Goal: Transaction & Acquisition: Obtain resource

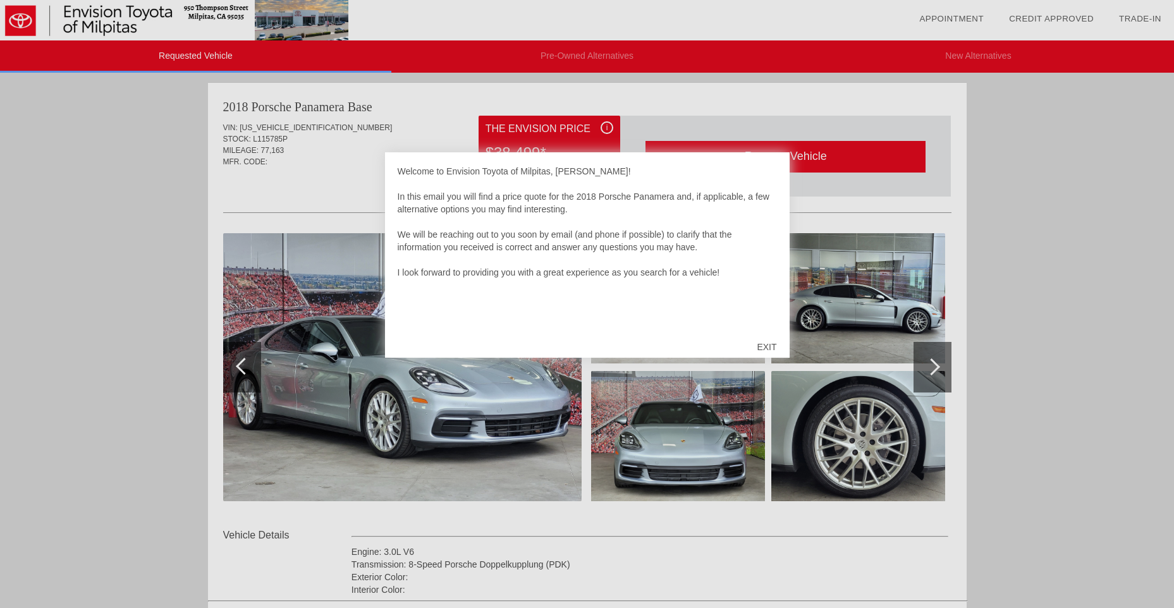
click at [769, 343] on div "EXIT" at bounding box center [766, 347] width 45 height 38
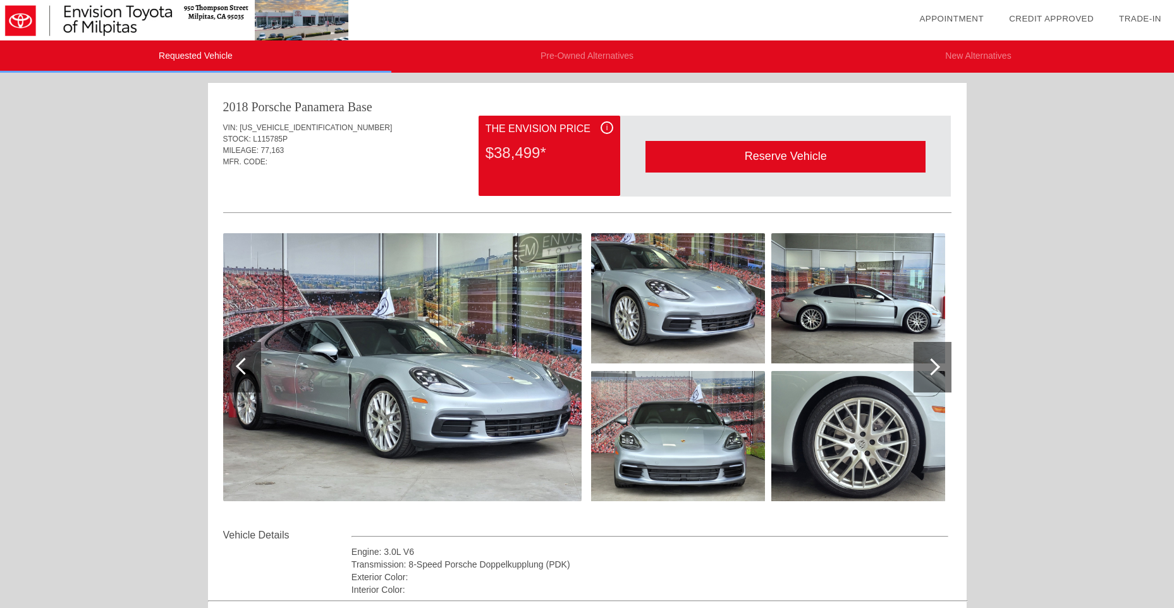
click at [465, 347] on img at bounding box center [402, 367] width 359 height 268
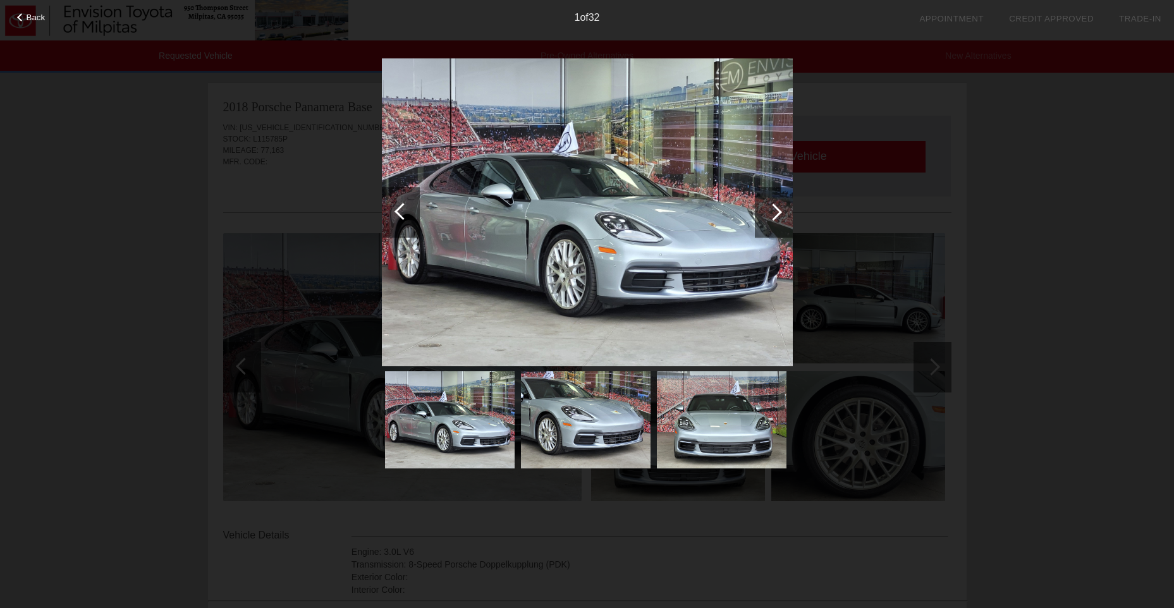
click at [777, 219] on div at bounding box center [774, 212] width 38 height 51
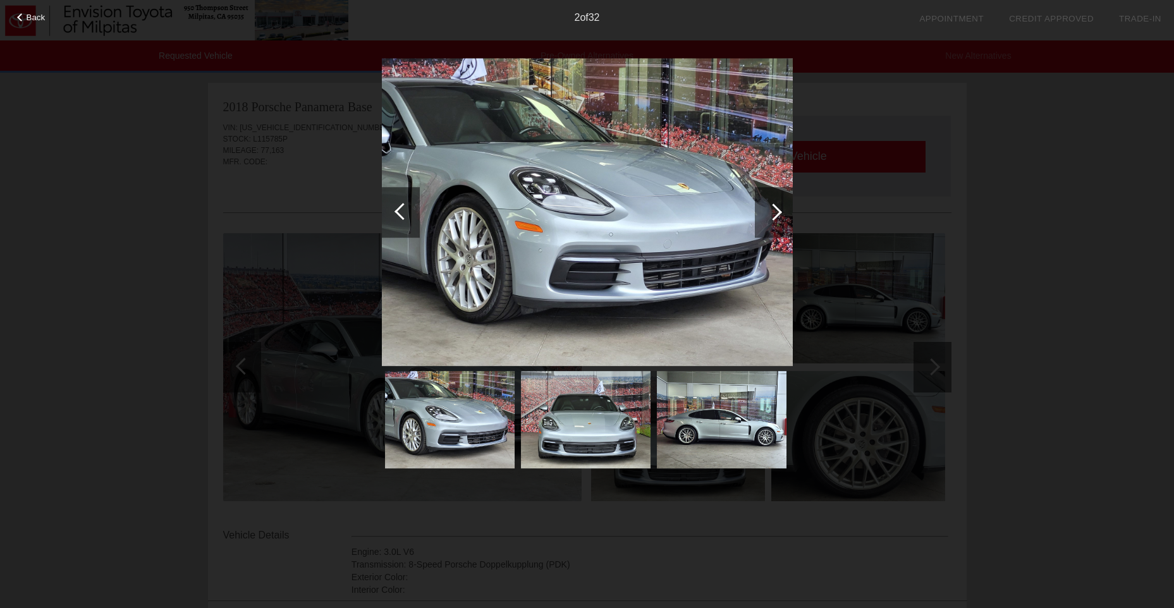
click at [777, 219] on div at bounding box center [774, 212] width 38 height 51
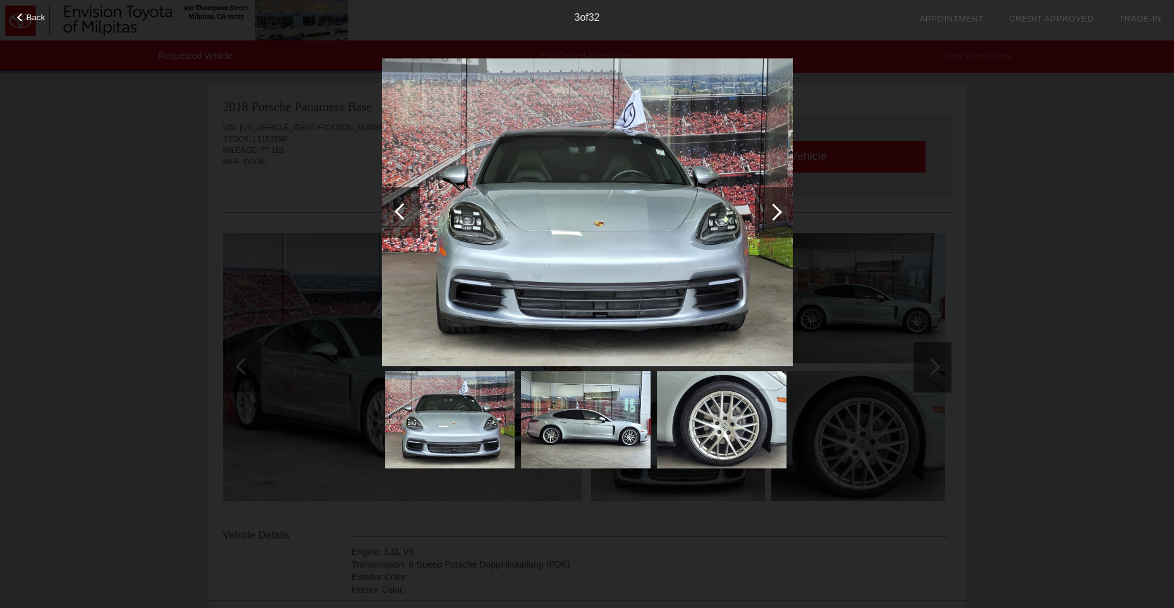
click at [777, 219] on div at bounding box center [774, 212] width 38 height 51
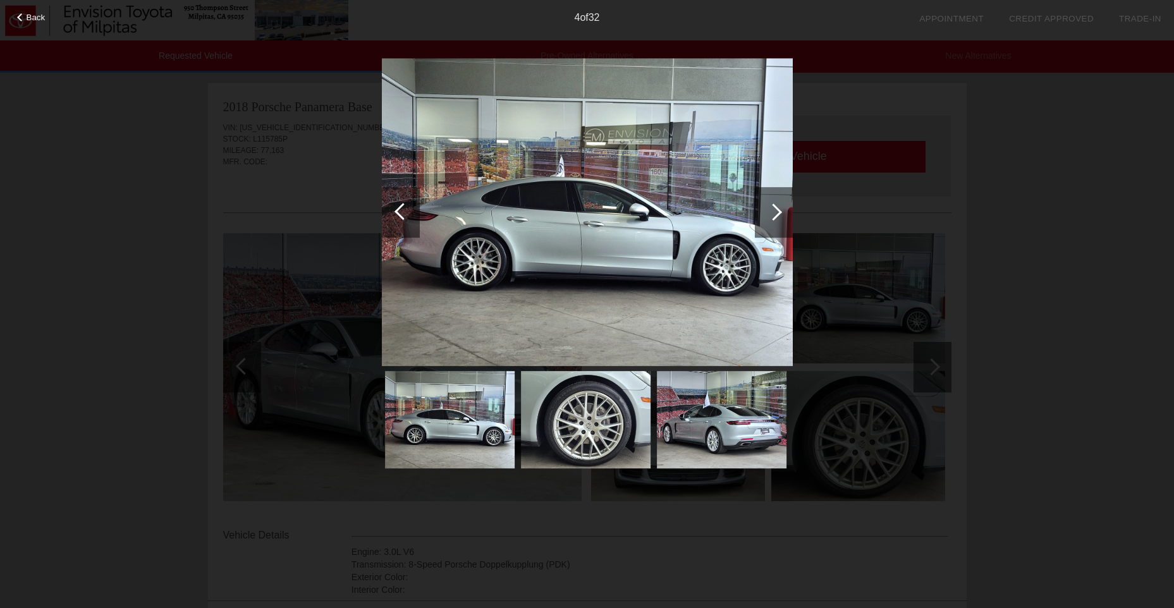
click at [777, 219] on div at bounding box center [774, 212] width 38 height 51
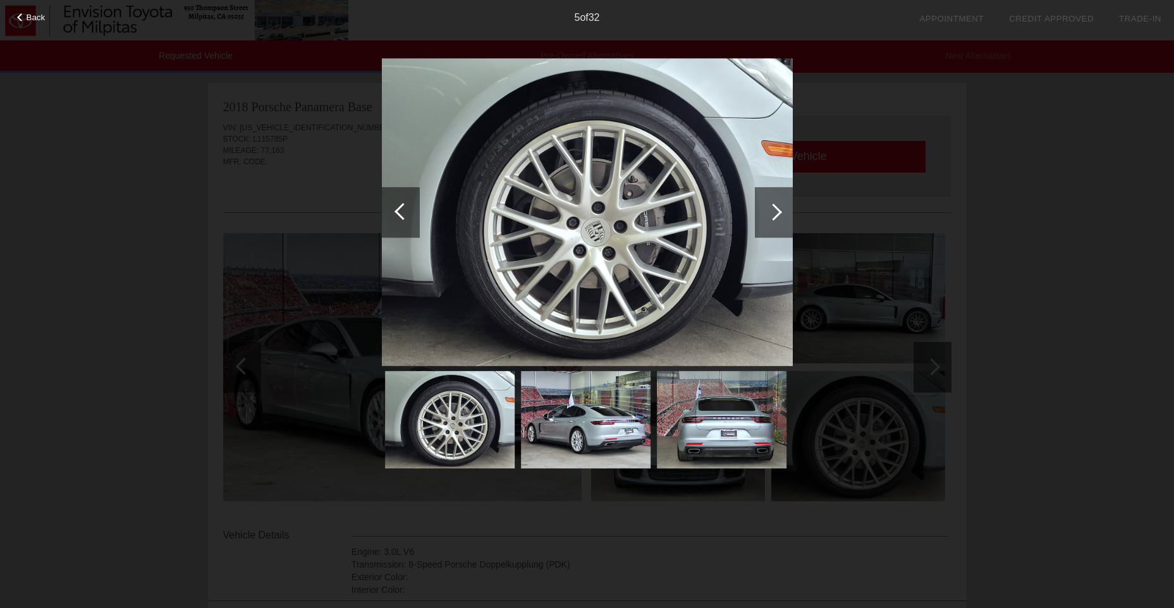
click at [777, 219] on div at bounding box center [774, 212] width 38 height 51
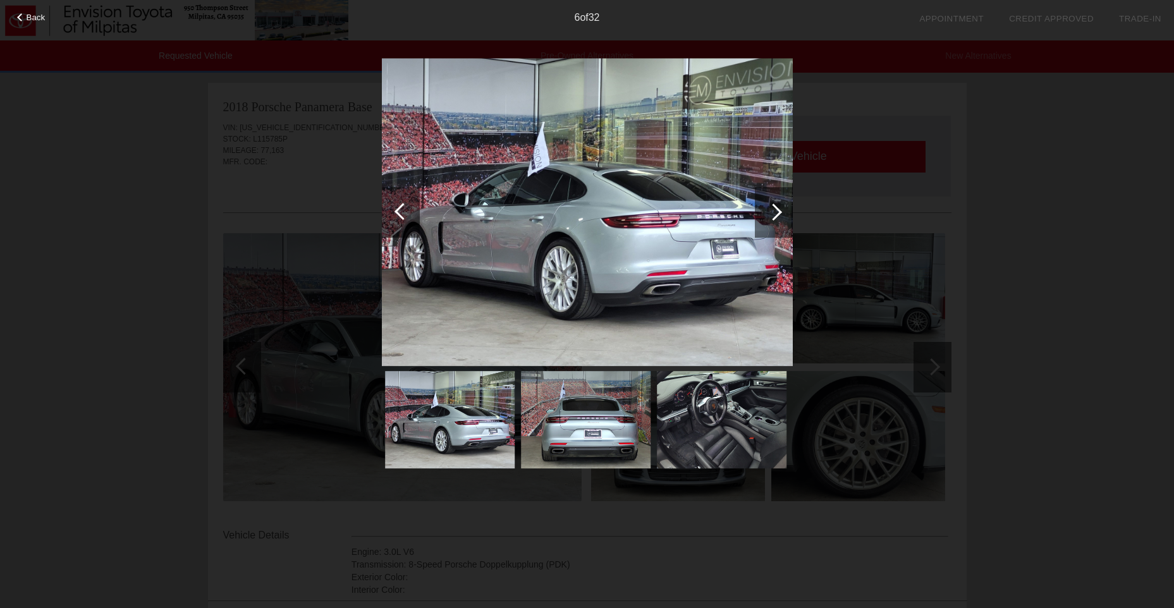
click at [777, 219] on div at bounding box center [774, 212] width 38 height 51
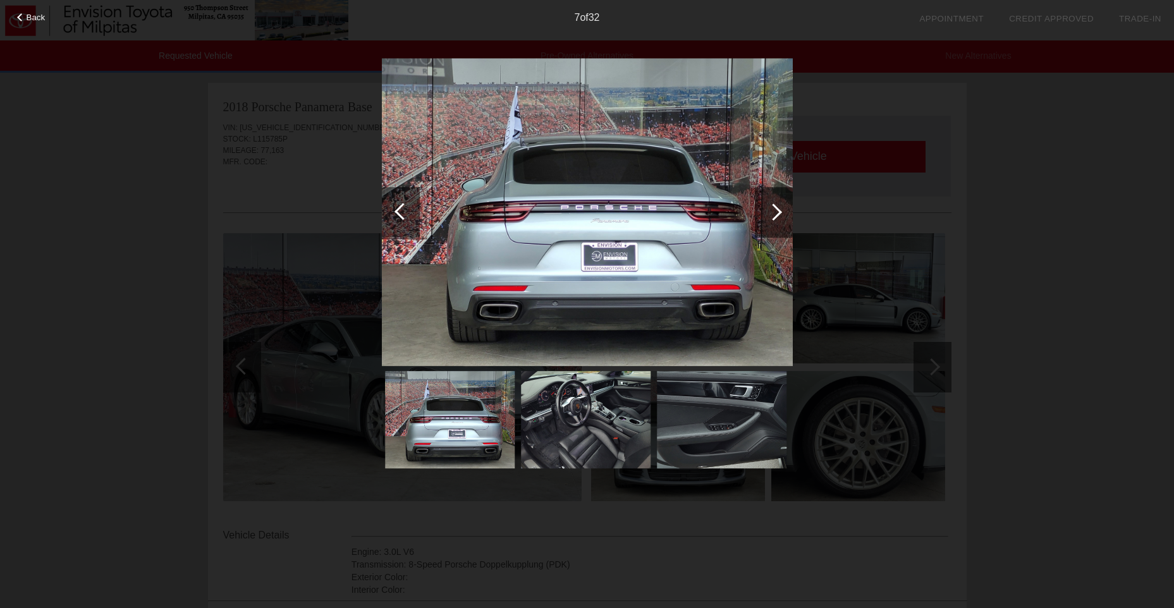
click at [777, 219] on div at bounding box center [774, 212] width 38 height 51
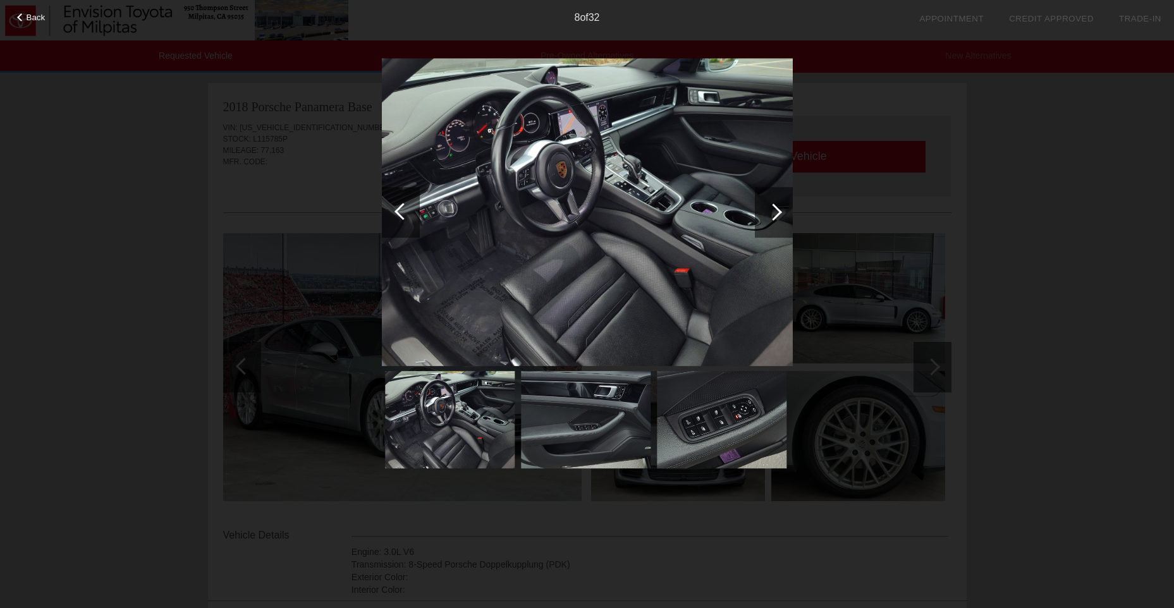
click at [777, 219] on div at bounding box center [774, 212] width 38 height 51
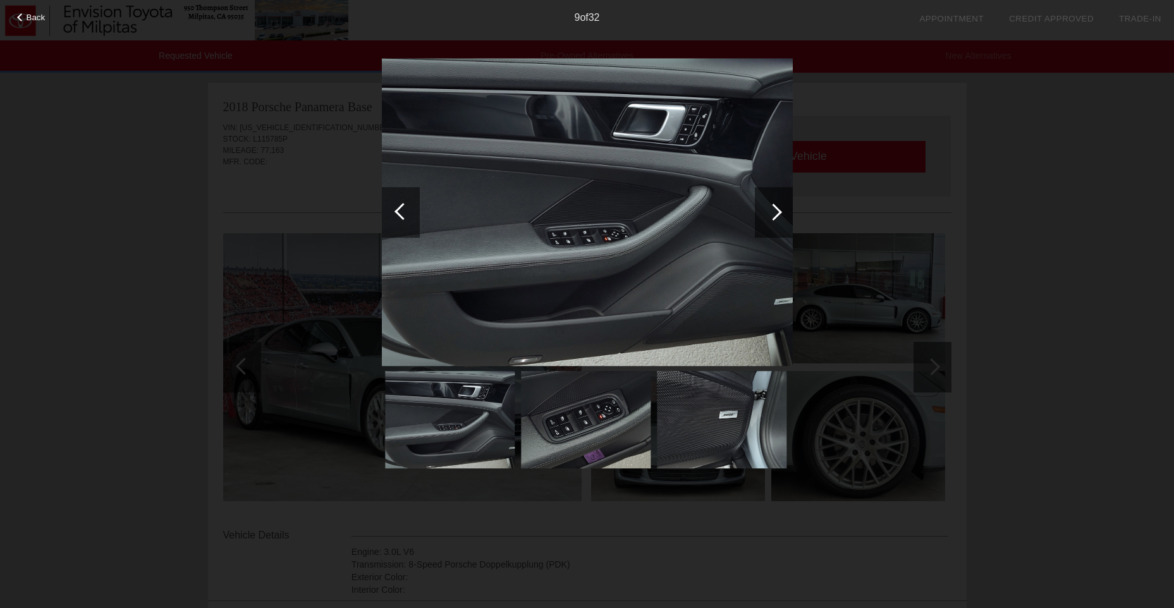
click at [777, 219] on div at bounding box center [774, 212] width 38 height 51
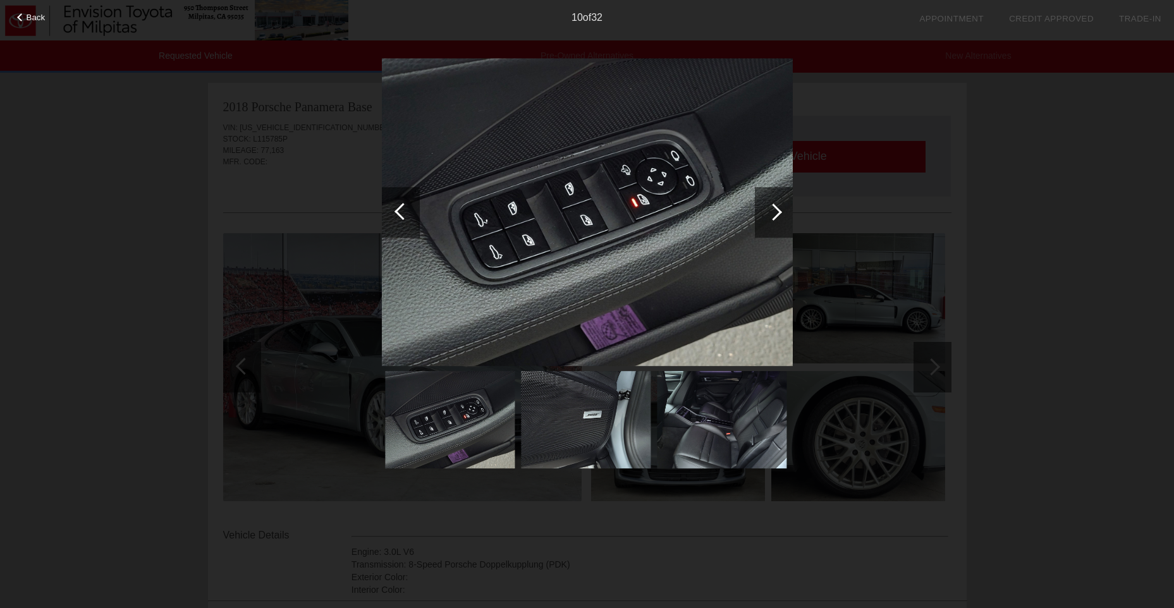
click at [778, 209] on div at bounding box center [773, 212] width 17 height 17
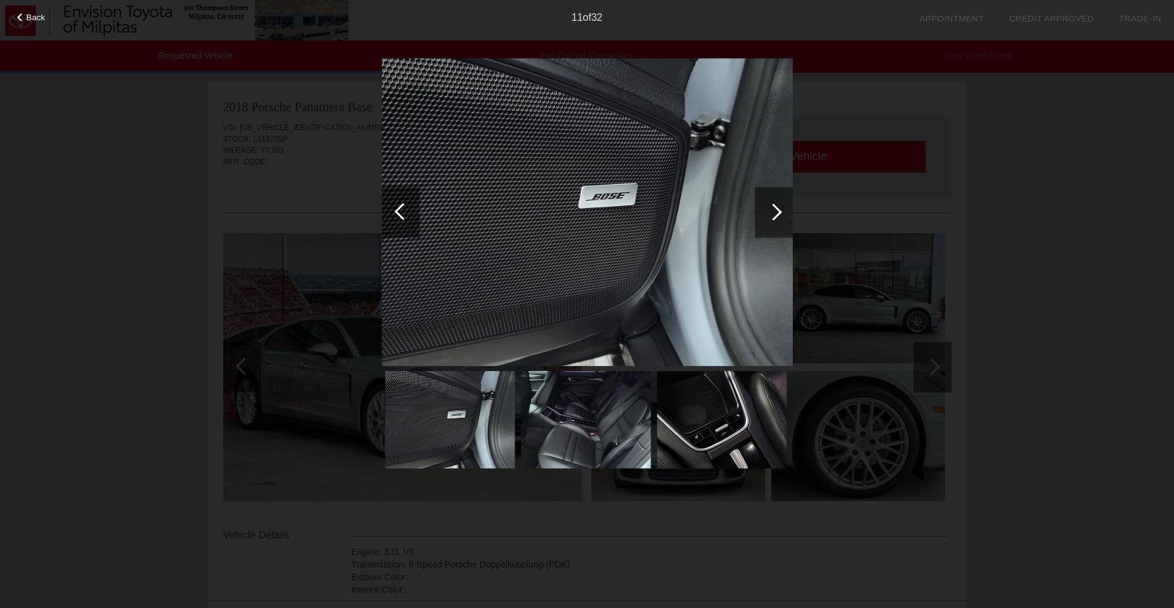
click at [778, 209] on div at bounding box center [773, 212] width 17 height 17
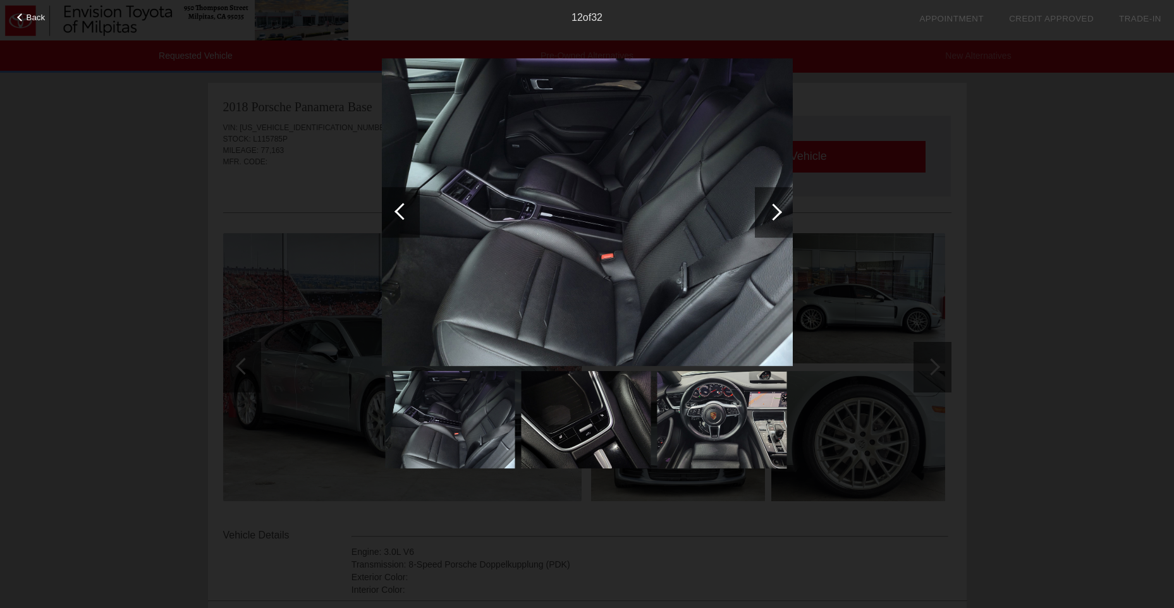
click at [778, 209] on div at bounding box center [773, 212] width 17 height 17
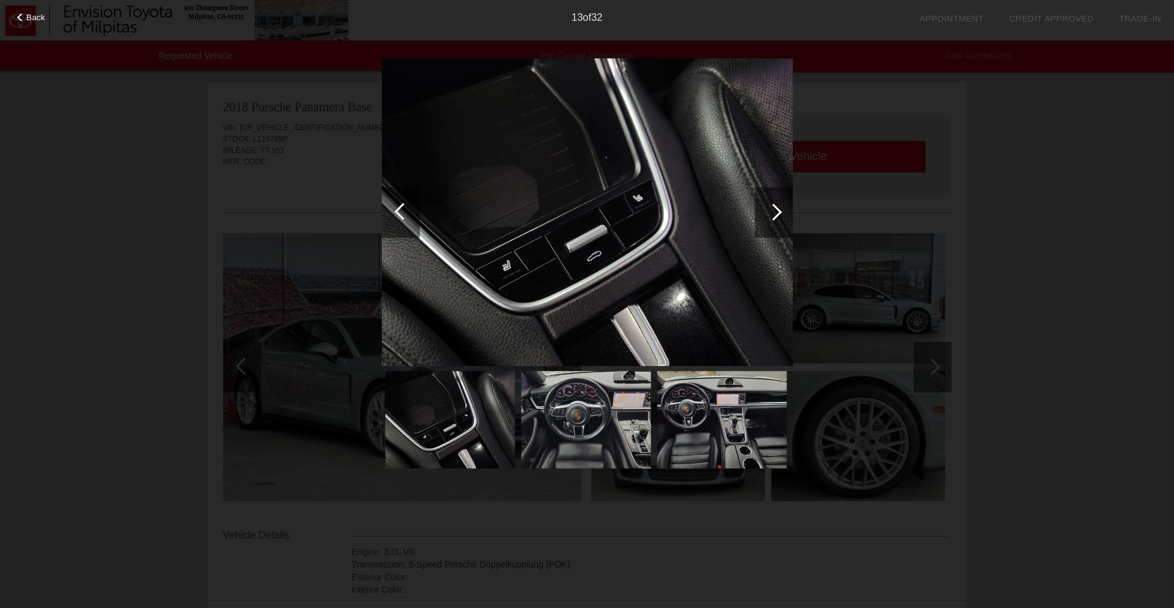
click at [779, 210] on div at bounding box center [773, 212] width 17 height 17
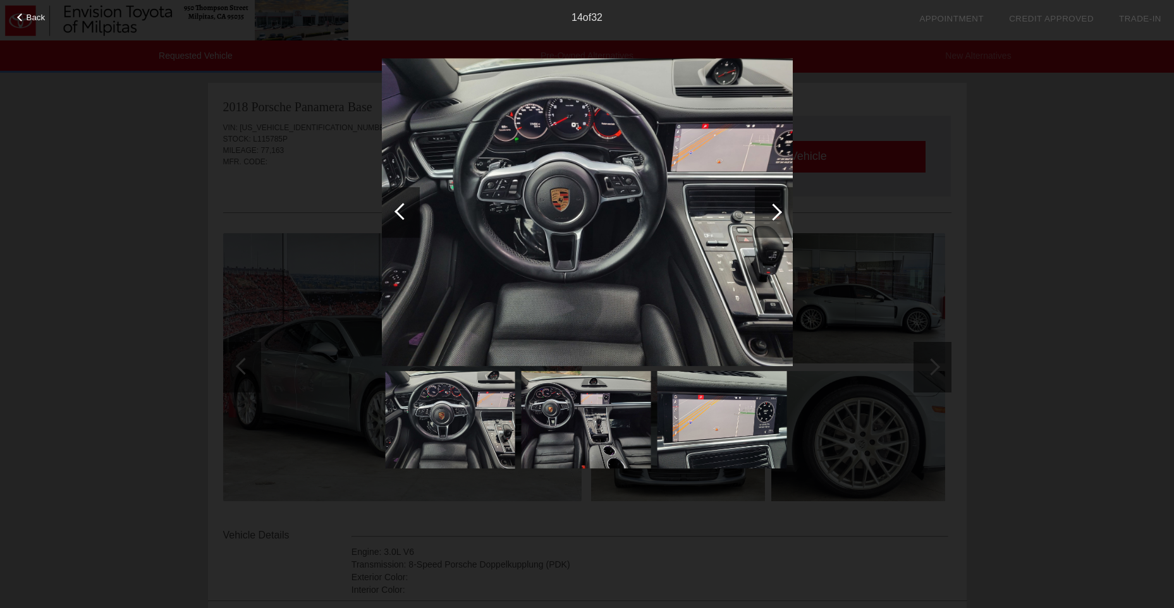
click at [780, 210] on div at bounding box center [773, 212] width 17 height 17
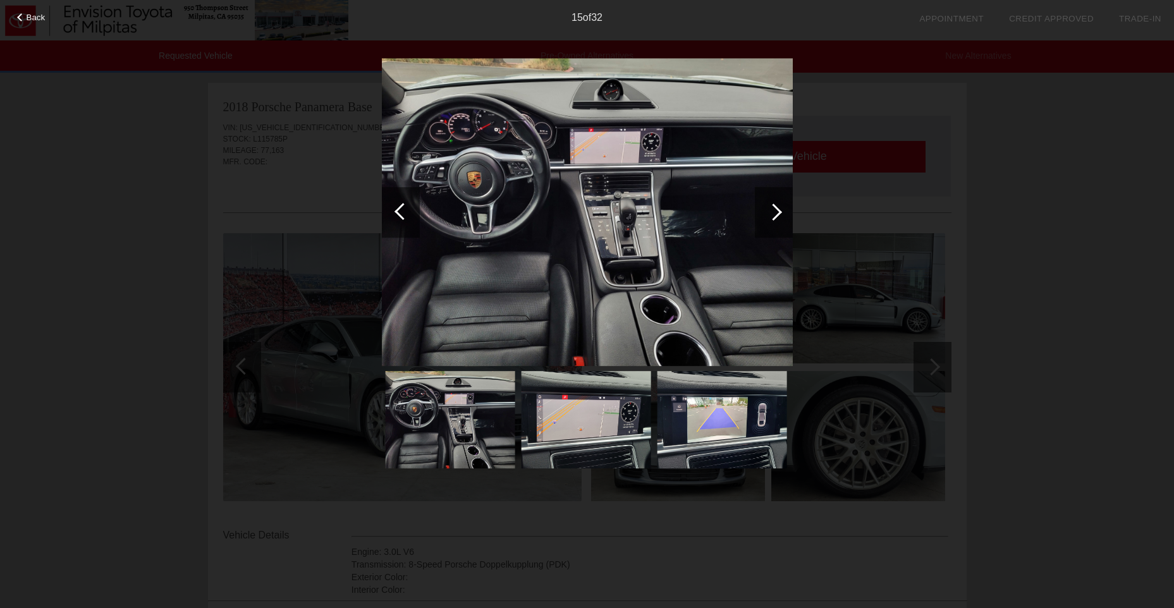
click at [777, 213] on div at bounding box center [773, 212] width 17 height 17
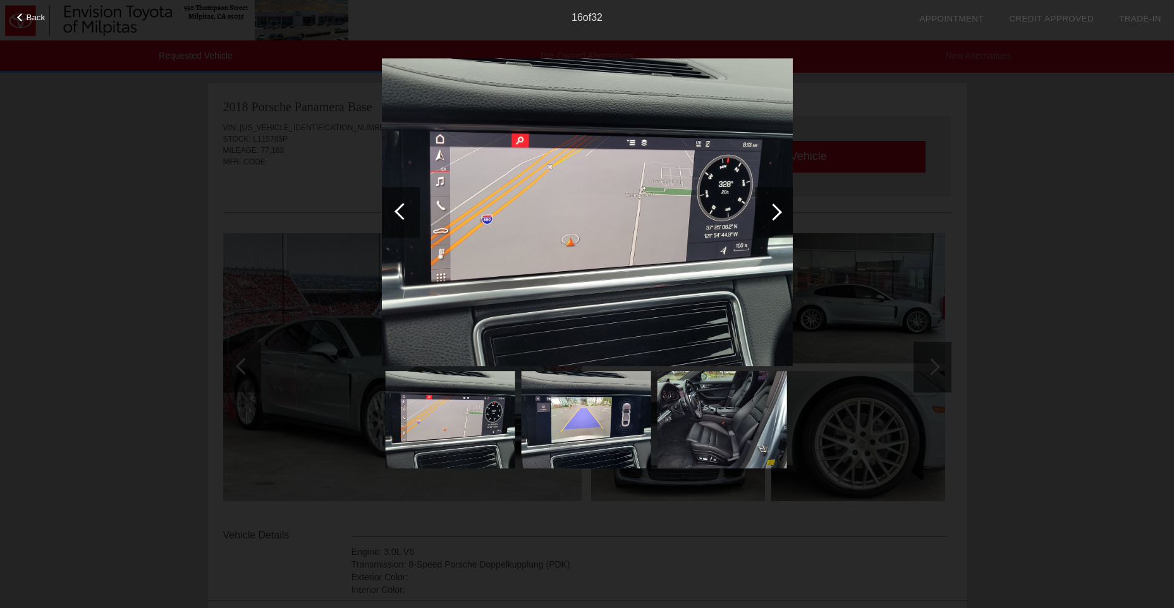
click at [778, 213] on div at bounding box center [773, 212] width 17 height 17
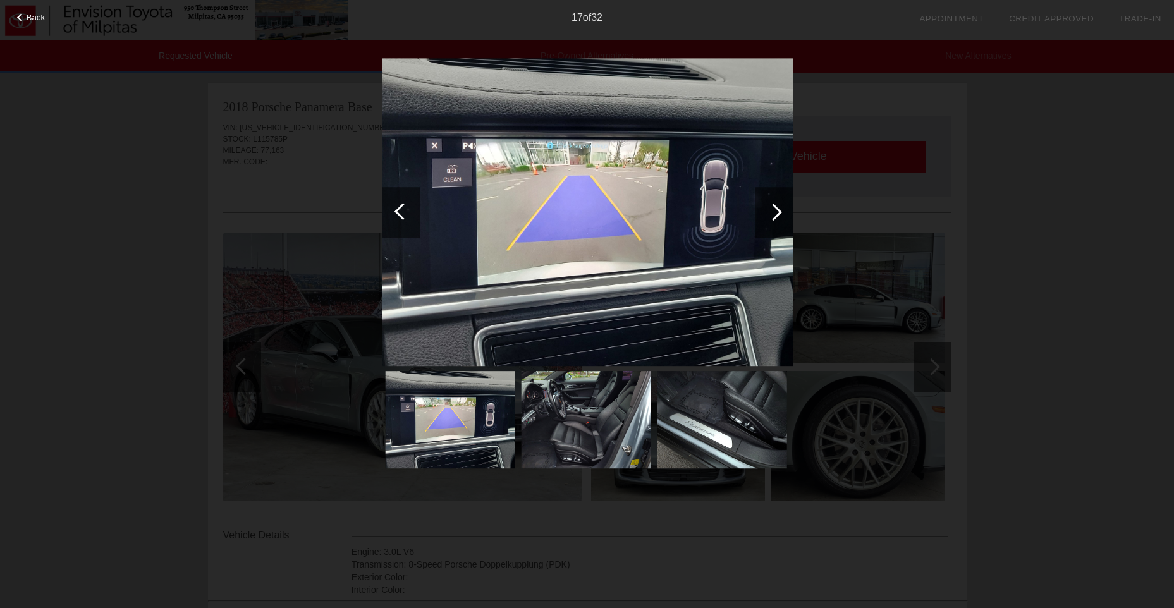
click at [778, 216] on div at bounding box center [773, 212] width 17 height 17
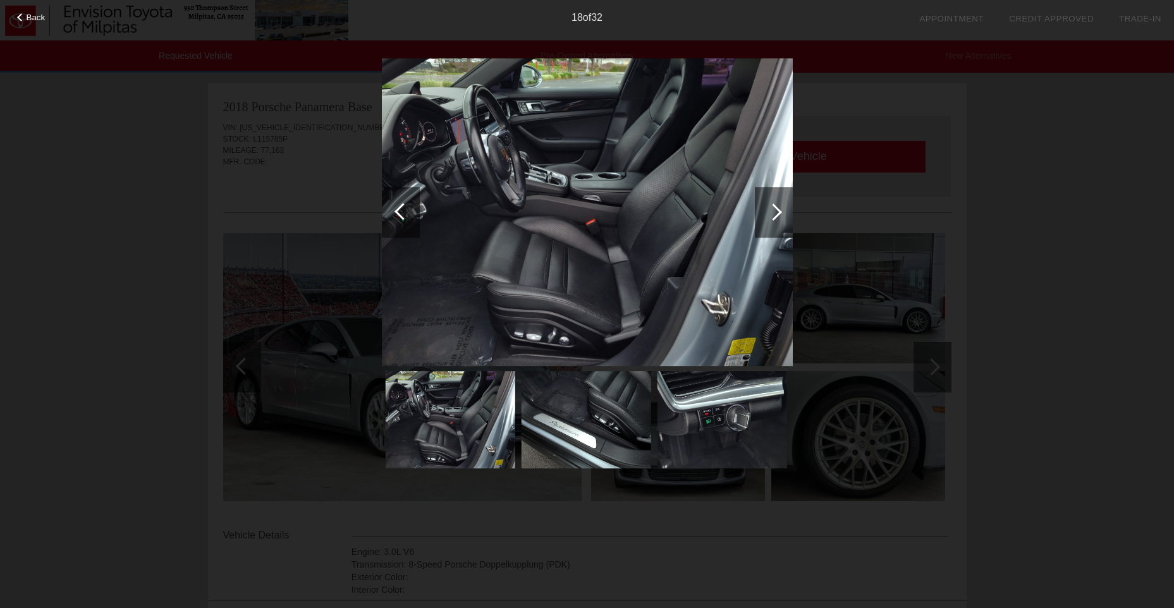
click at [778, 216] on div at bounding box center [773, 212] width 17 height 17
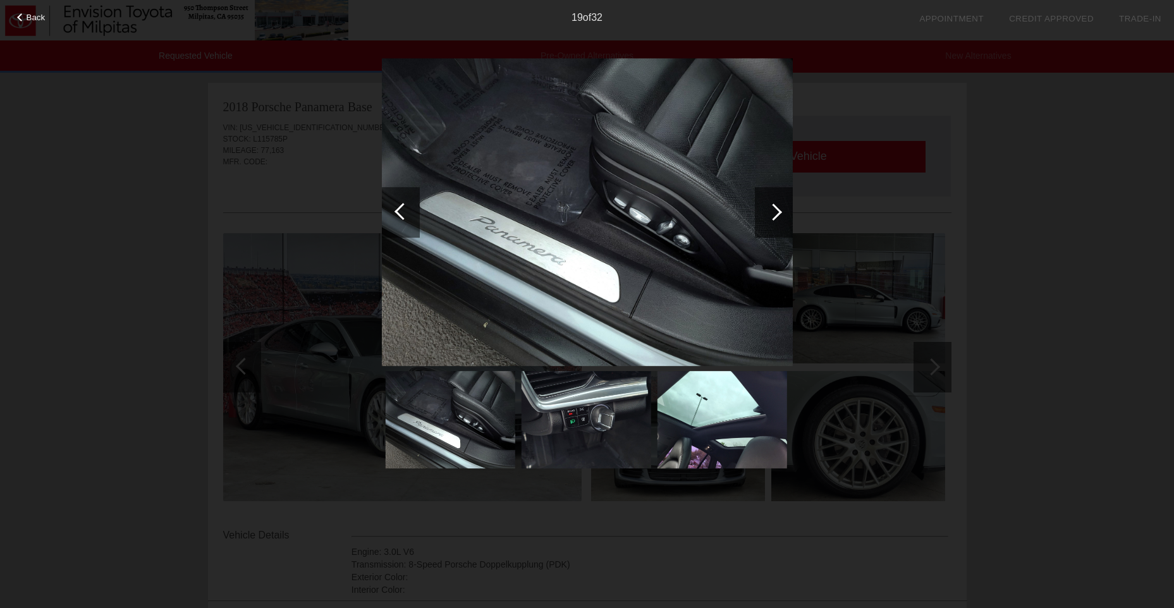
click at [778, 215] on div at bounding box center [773, 212] width 17 height 17
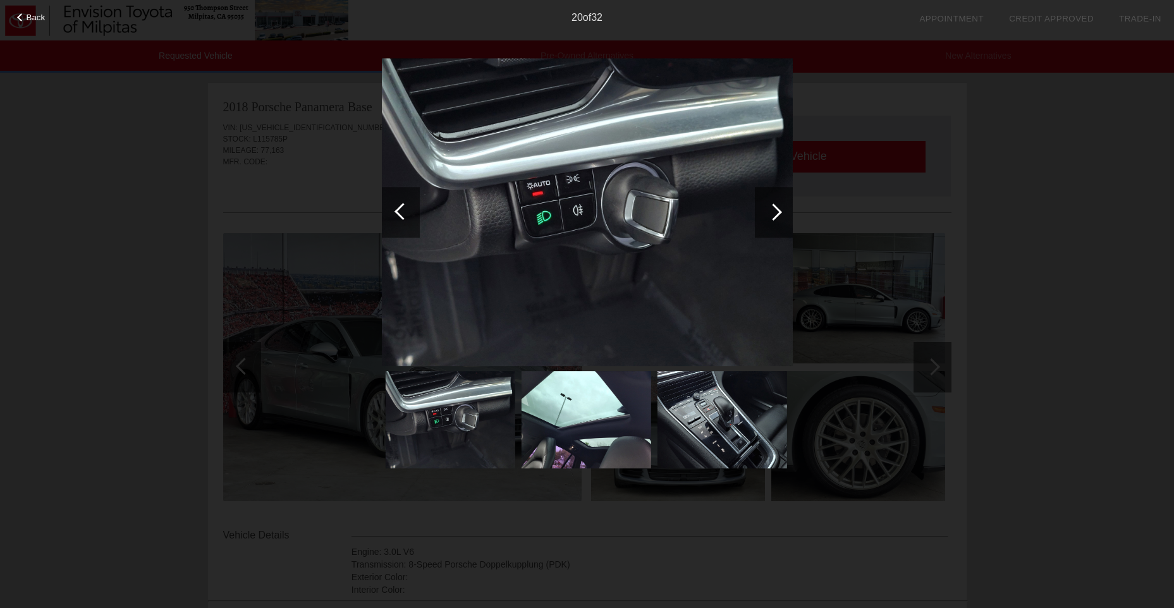
click at [779, 214] on div at bounding box center [773, 212] width 17 height 17
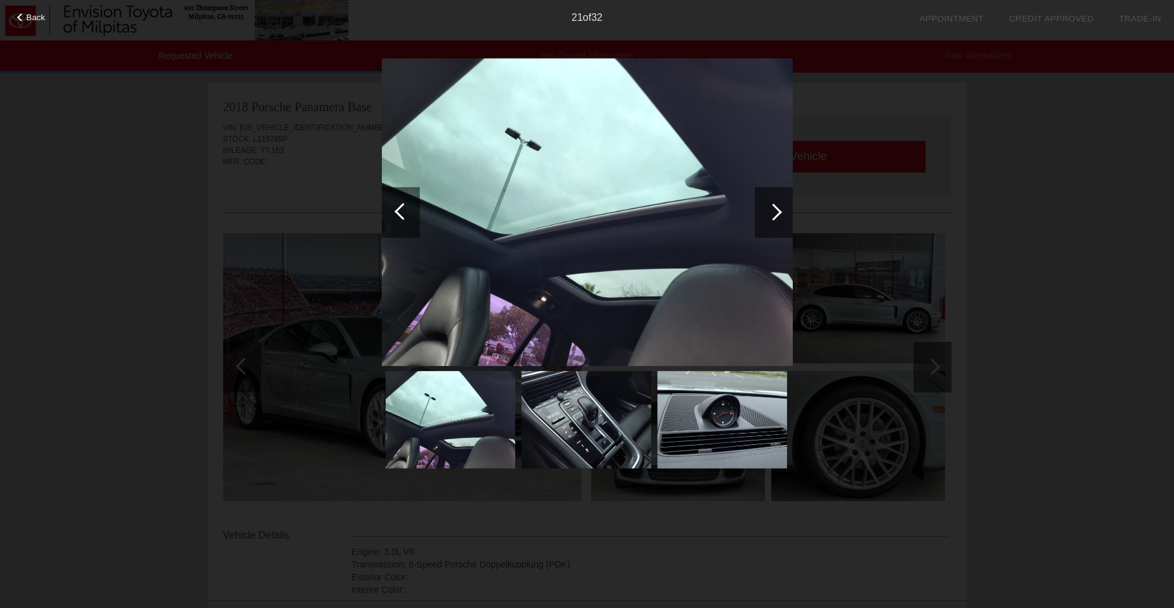
click at [779, 214] on div at bounding box center [773, 212] width 17 height 17
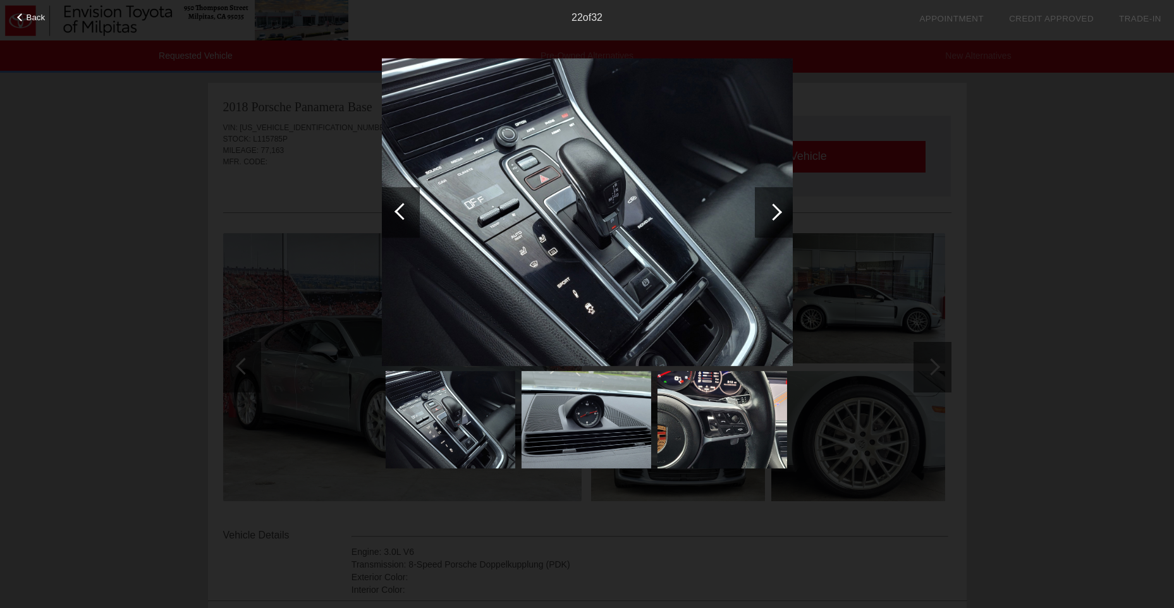
click at [780, 214] on div at bounding box center [773, 212] width 17 height 17
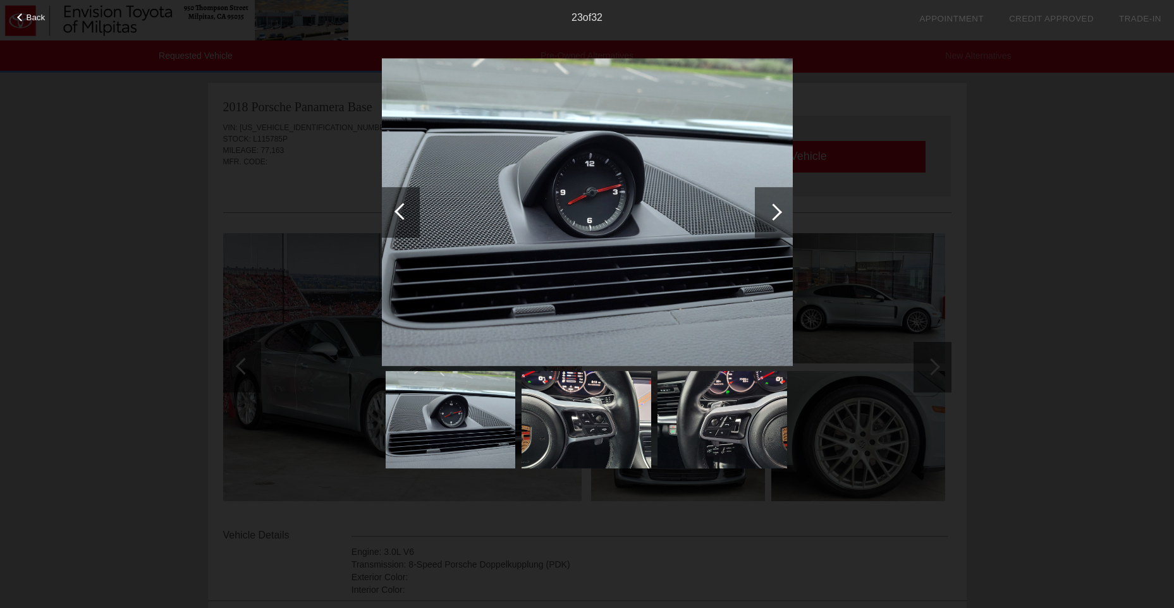
click at [781, 214] on div at bounding box center [774, 212] width 38 height 51
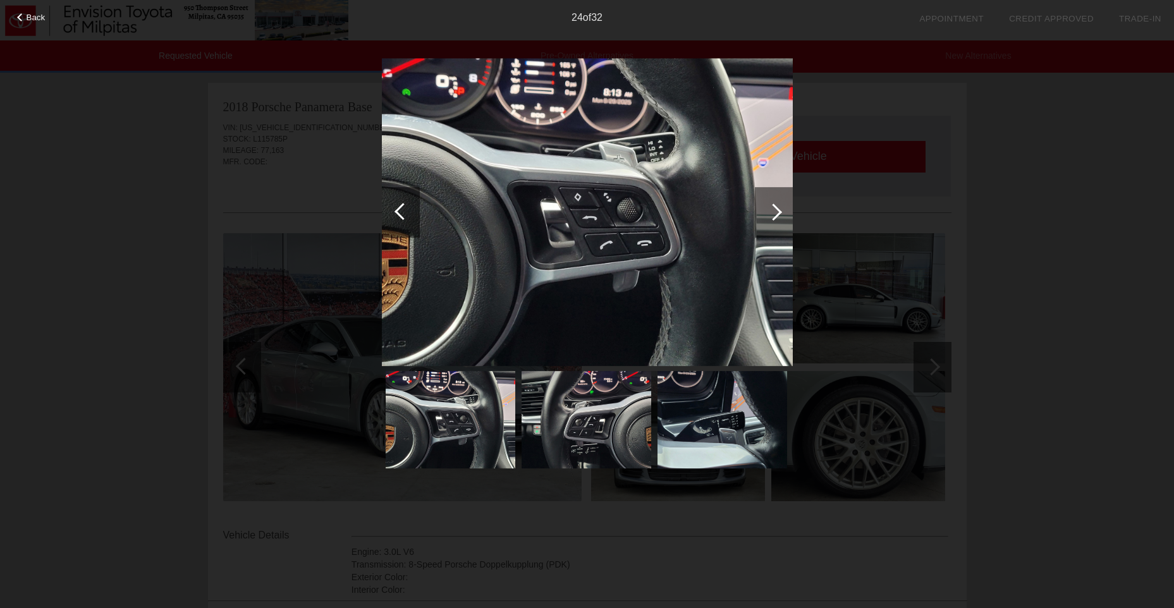
click at [784, 212] on div at bounding box center [774, 212] width 38 height 51
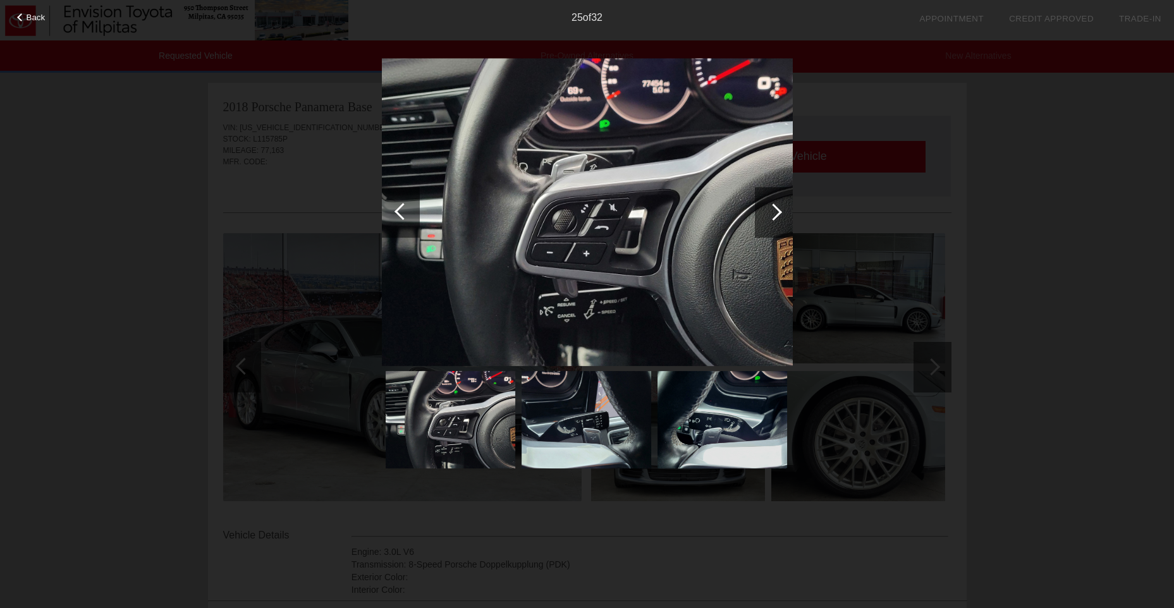
click at [777, 216] on div at bounding box center [773, 212] width 17 height 17
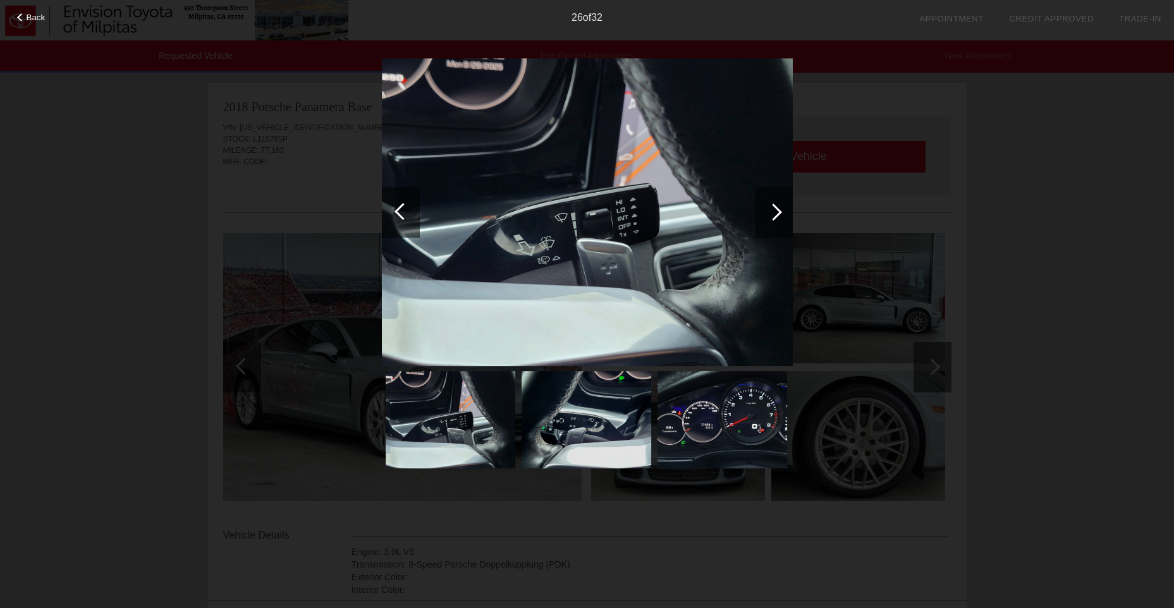
click at [777, 216] on div at bounding box center [773, 212] width 17 height 17
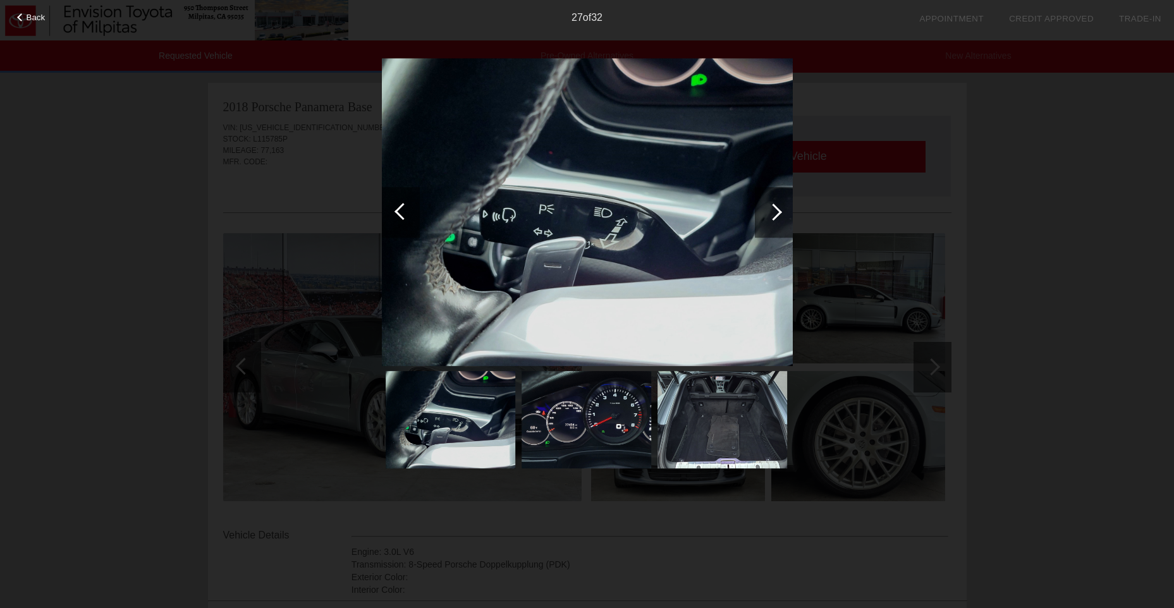
click at [777, 216] on div at bounding box center [773, 212] width 17 height 17
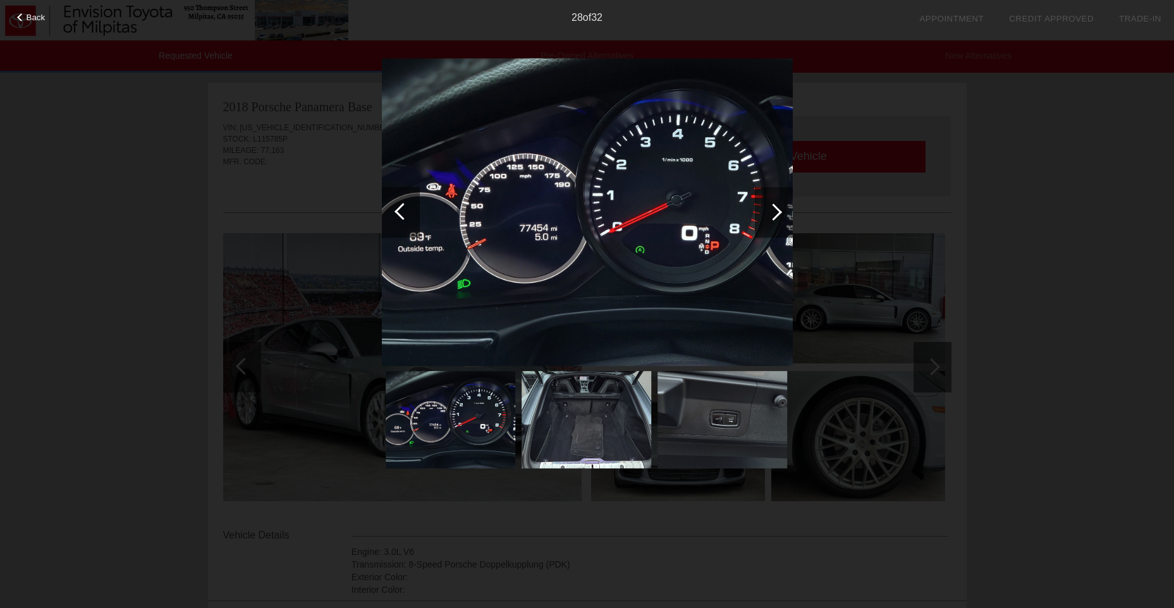
click at [777, 216] on div at bounding box center [773, 212] width 17 height 17
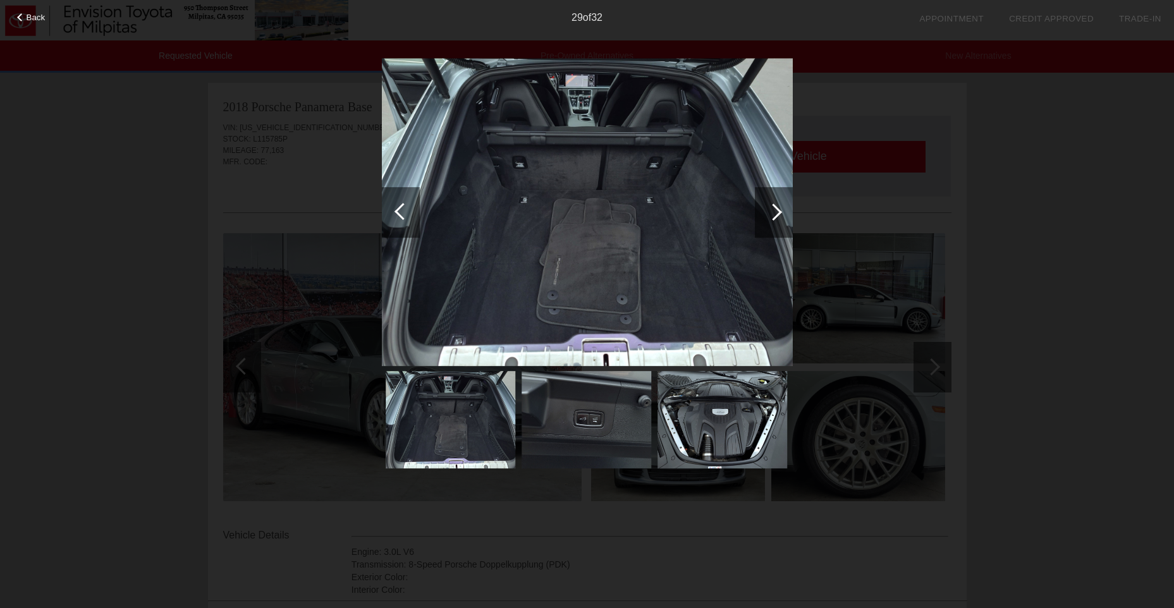
click at [777, 216] on div at bounding box center [773, 212] width 17 height 17
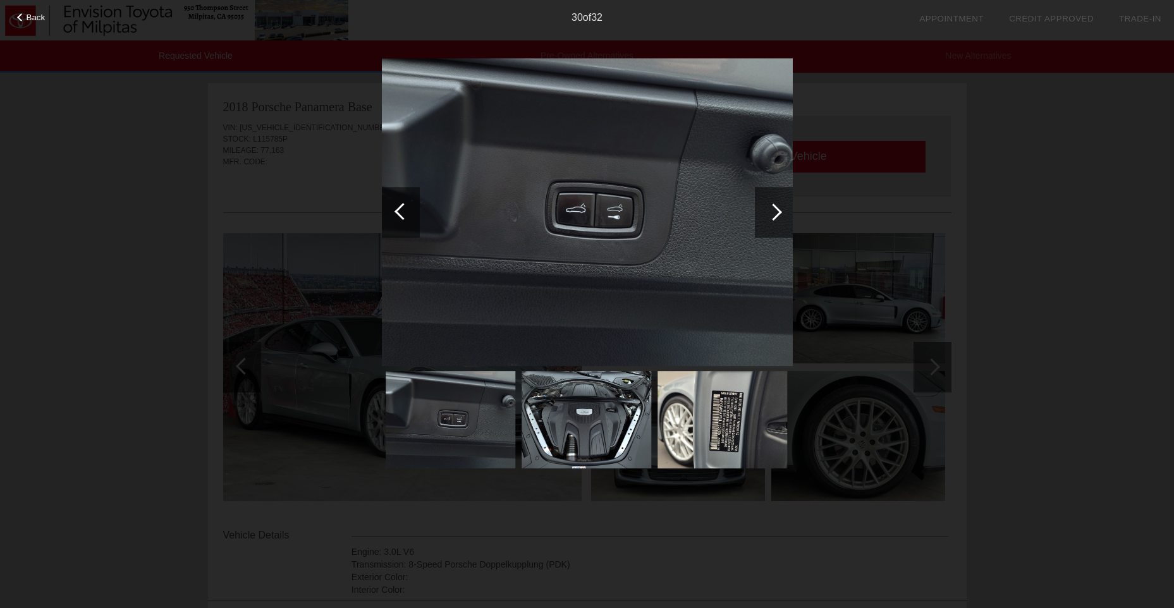
click at [778, 216] on div at bounding box center [773, 212] width 17 height 17
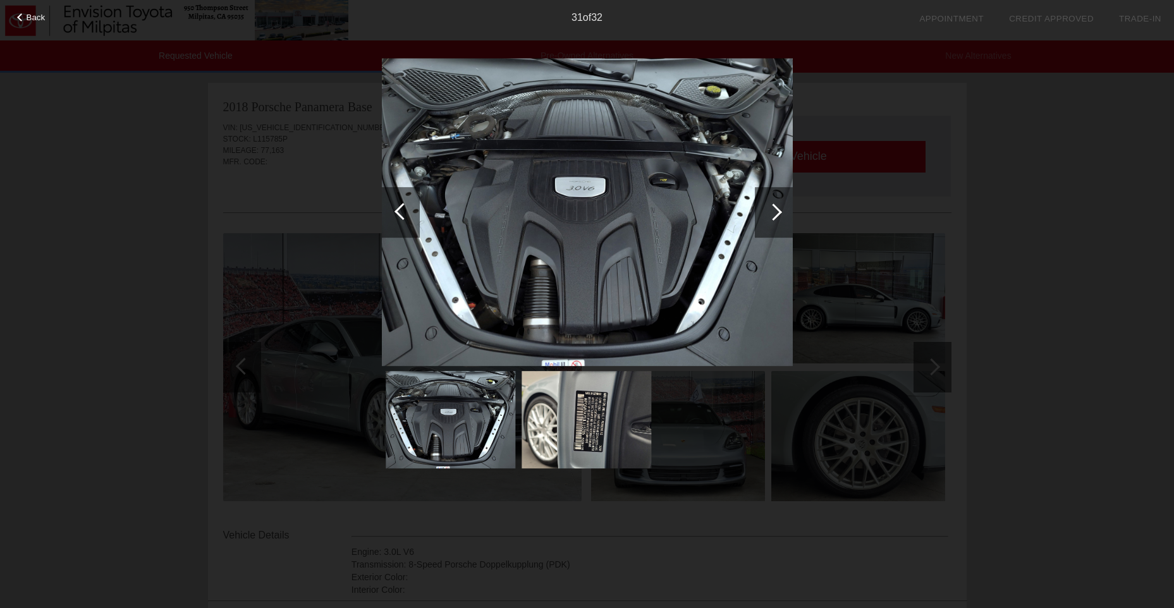
click at [779, 215] on div at bounding box center [774, 212] width 38 height 51
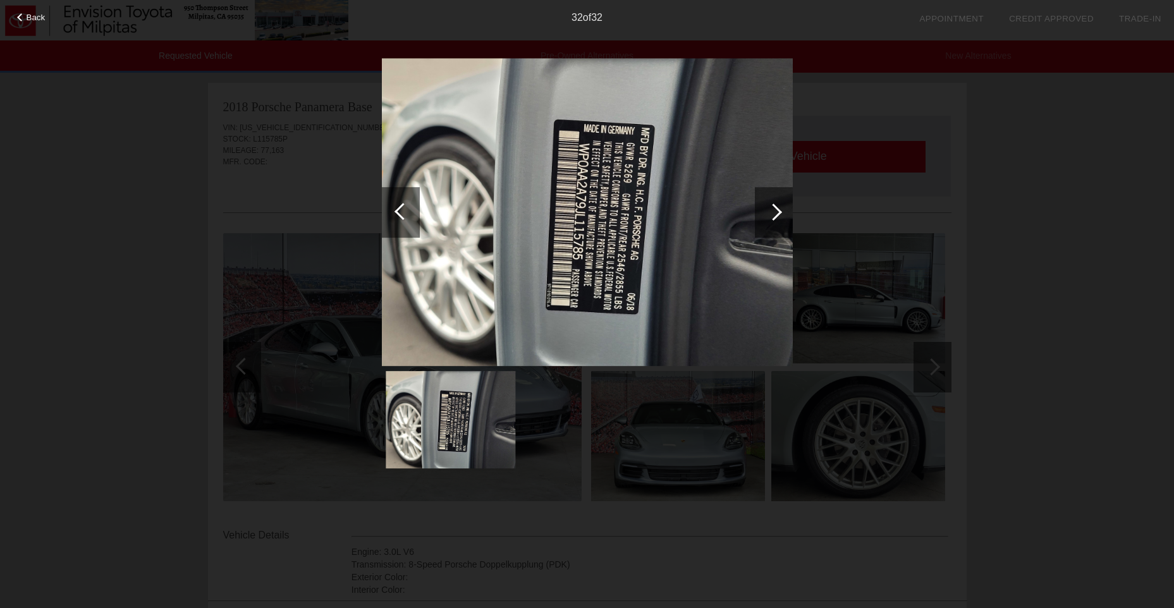
click at [780, 214] on div at bounding box center [774, 212] width 38 height 51
